Goal: Task Accomplishment & Management: Manage account settings

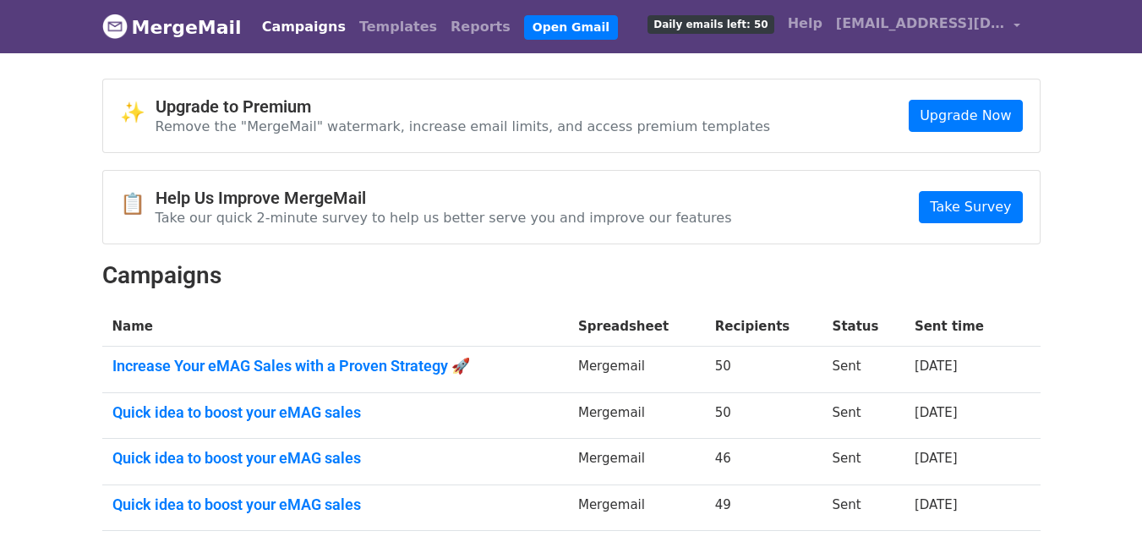
click at [183, 26] on link "MergeMail" at bounding box center [172, 27] width 140 height 36
click at [310, 30] on link "Campaigns" at bounding box center [303, 27] width 97 height 34
click at [364, 21] on link "Templates" at bounding box center [398, 27] width 91 height 34
click at [307, 25] on link "Campaigns" at bounding box center [303, 27] width 97 height 34
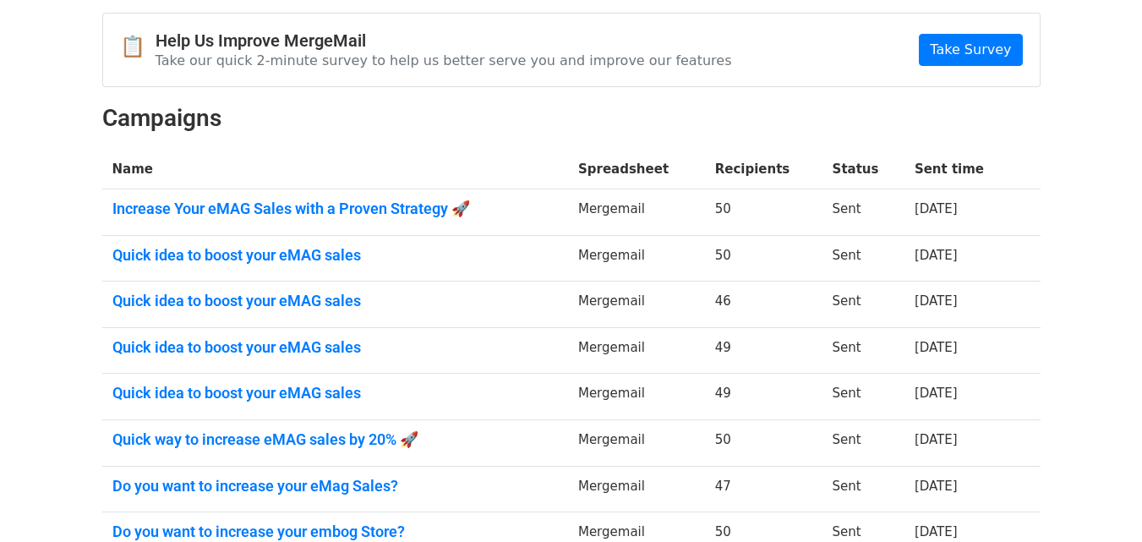
scroll to position [154, 0]
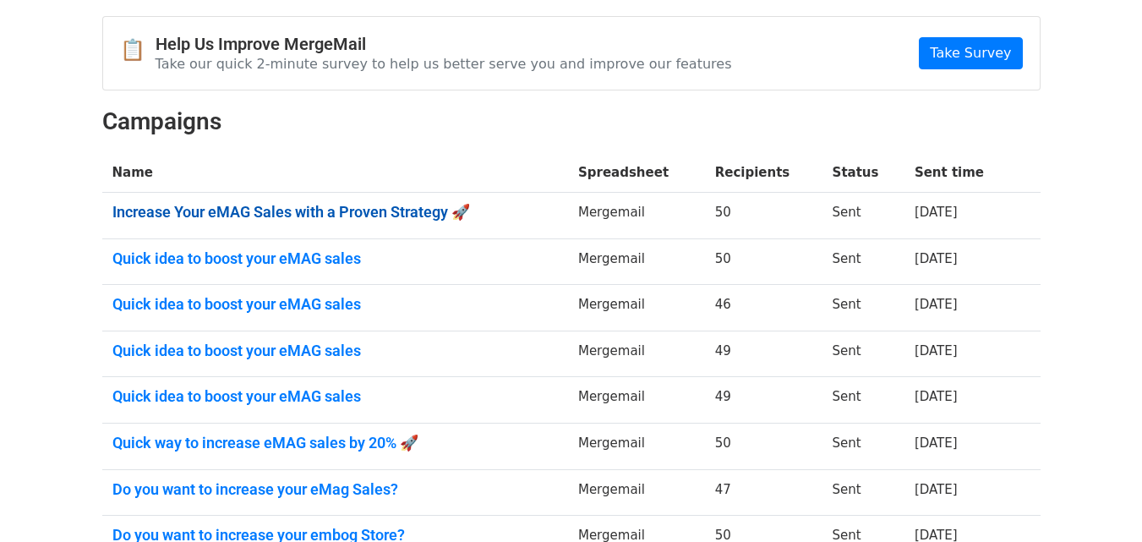
click at [347, 207] on link "Increase Your eMAG Sales with a Proven Strategy 🚀" at bounding box center [335, 212] width 446 height 19
